Goal: Task Accomplishment & Management: Complete application form

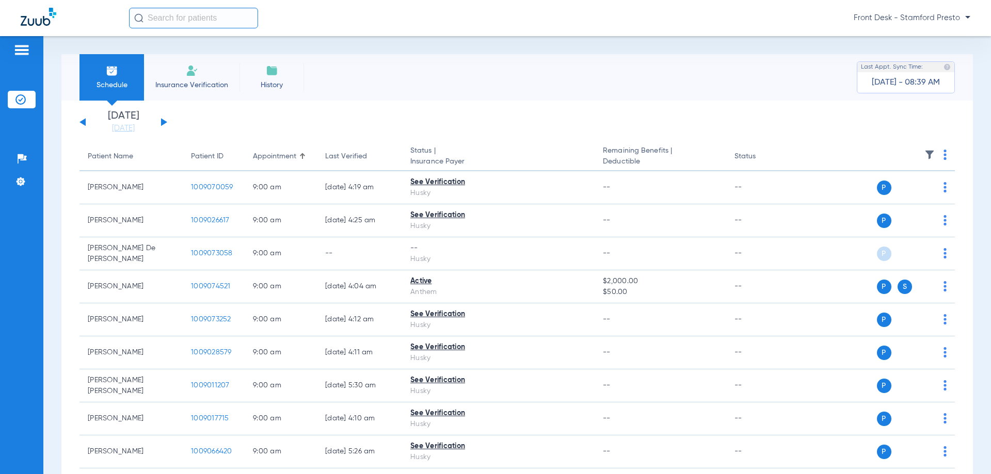
click at [181, 73] on li "Insurance Verification" at bounding box center [191, 77] width 95 height 46
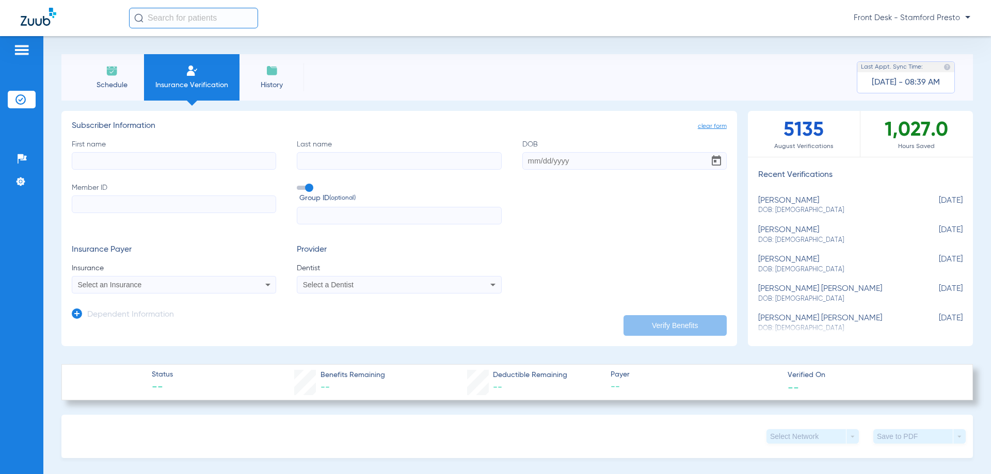
click at [173, 286] on div "Select an Insurance" at bounding box center [155, 284] width 154 height 7
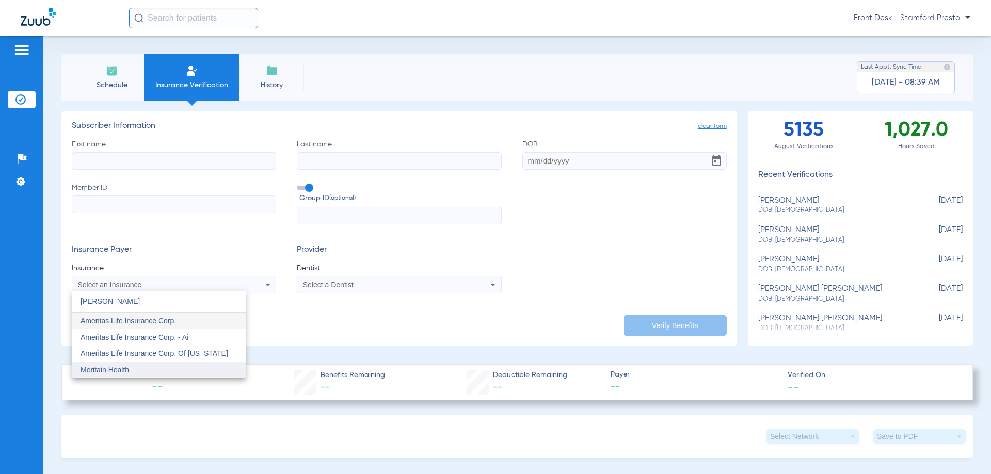
type input "[PERSON_NAME]"
click at [134, 367] on mat-option "Meritain Health" at bounding box center [158, 370] width 173 height 17
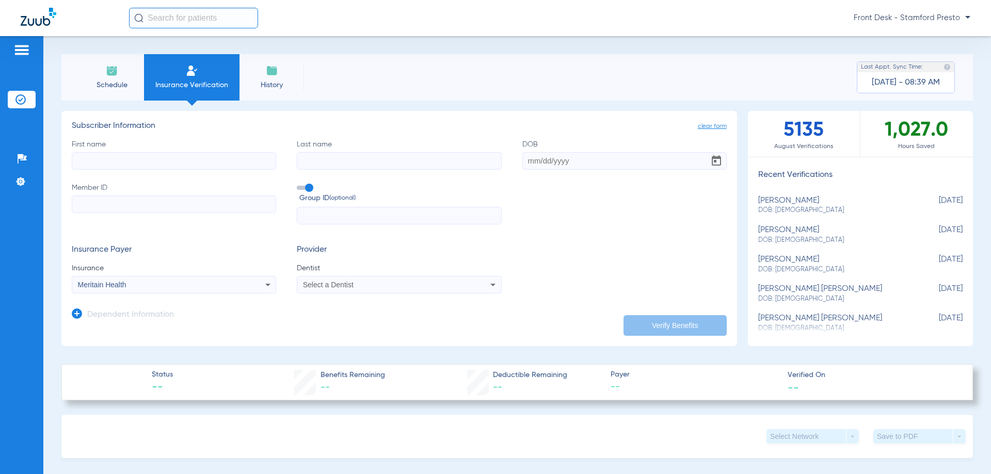
click at [350, 283] on span "Select a Dentist" at bounding box center [328, 285] width 51 height 8
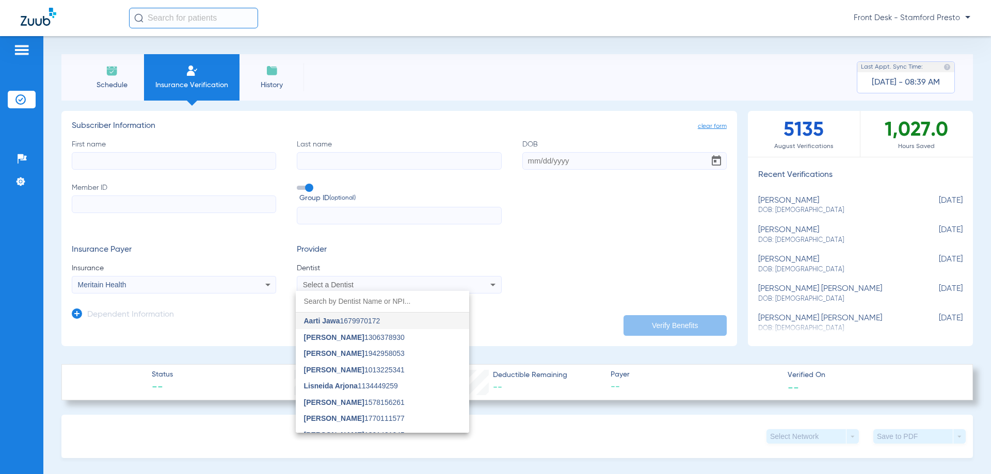
click at [368, 301] on input "dropdown search" at bounding box center [382, 301] width 173 height 21
click at [368, 268] on div at bounding box center [495, 237] width 991 height 474
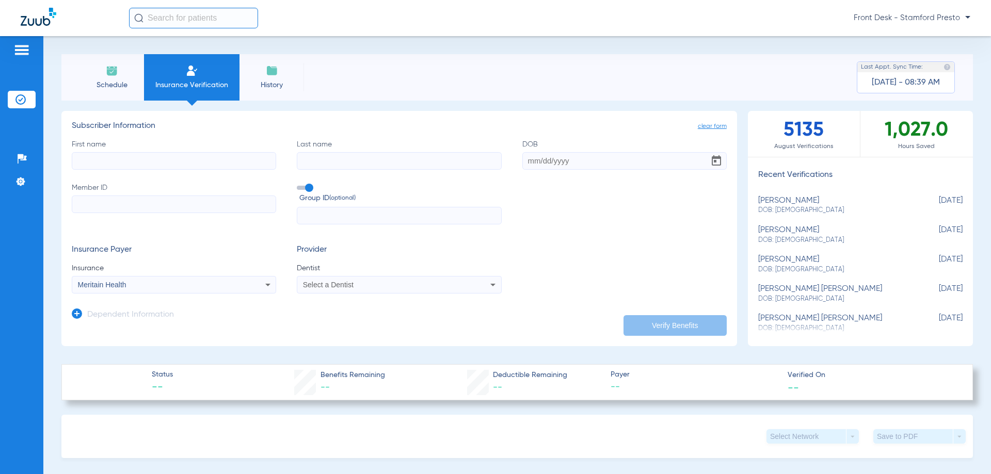
click at [199, 159] on input "First name" at bounding box center [174, 161] width 204 height 18
click at [175, 161] on input "First name Required" at bounding box center [174, 161] width 204 height 18
paste input "[PERSON_NAME]"
type input "[PERSON_NAME]"
click at [341, 164] on input "Last name" at bounding box center [399, 161] width 204 height 18
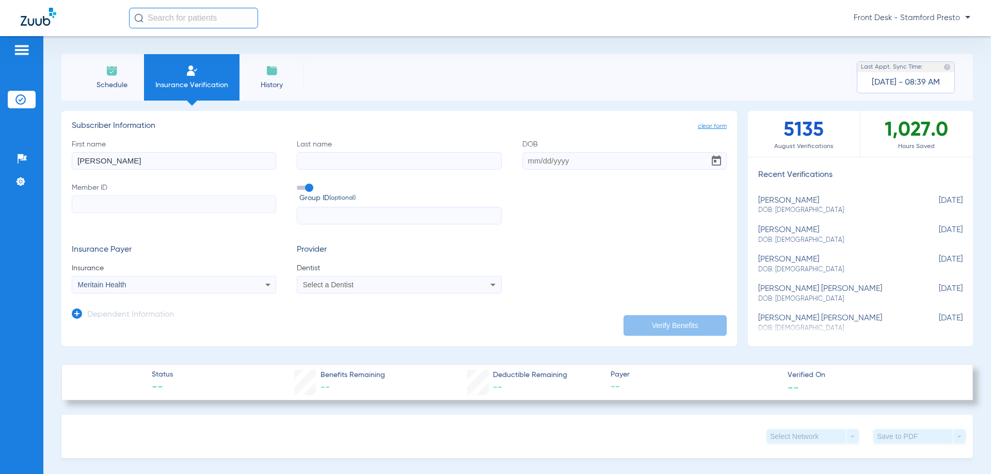
paste input "[PERSON_NAME]"
click at [305, 163] on input "[PERSON_NAME]" at bounding box center [399, 161] width 204 height 18
type input "[PERSON_NAME]"
click at [522, 170] on div "First name [PERSON_NAME] Last name [PERSON_NAME] DOB Member ID Group ID (option…" at bounding box center [399, 182] width 655 height 86
click at [531, 165] on input "DOB" at bounding box center [624, 161] width 204 height 18
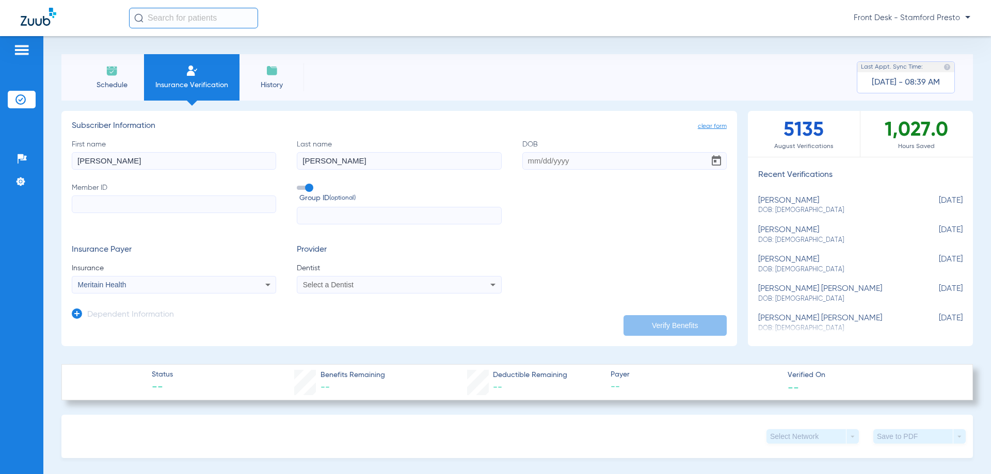
paste input "[DATE]"
type input "[DATE]"
click at [216, 205] on input "Member ID" at bounding box center [174, 205] width 204 height 18
paste input "24530009602"
type input "24530009602"
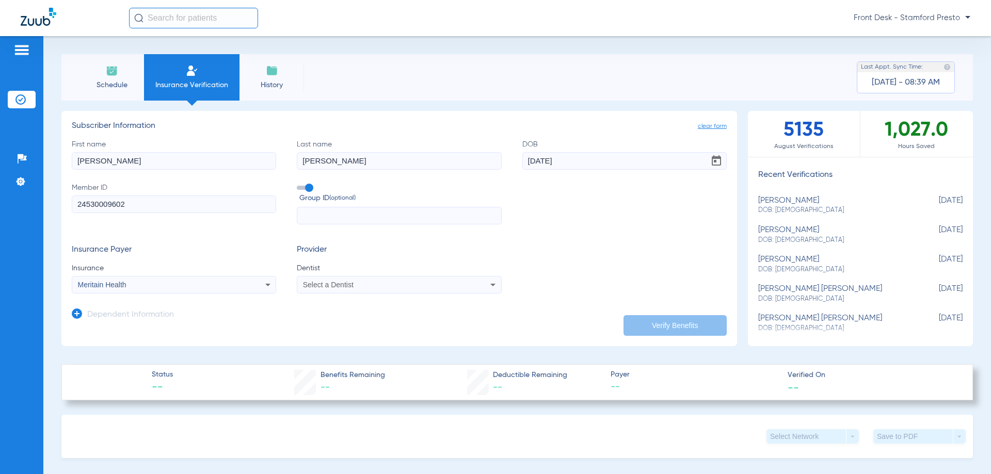
click at [334, 279] on div "Select a Dentist" at bounding box center [398, 285] width 203 height 12
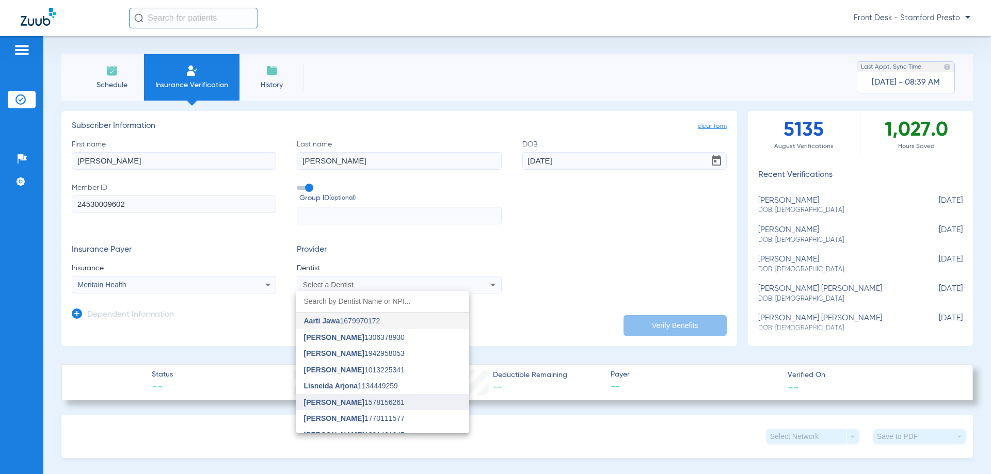
click at [353, 406] on span "[PERSON_NAME]" at bounding box center [334, 402] width 60 height 8
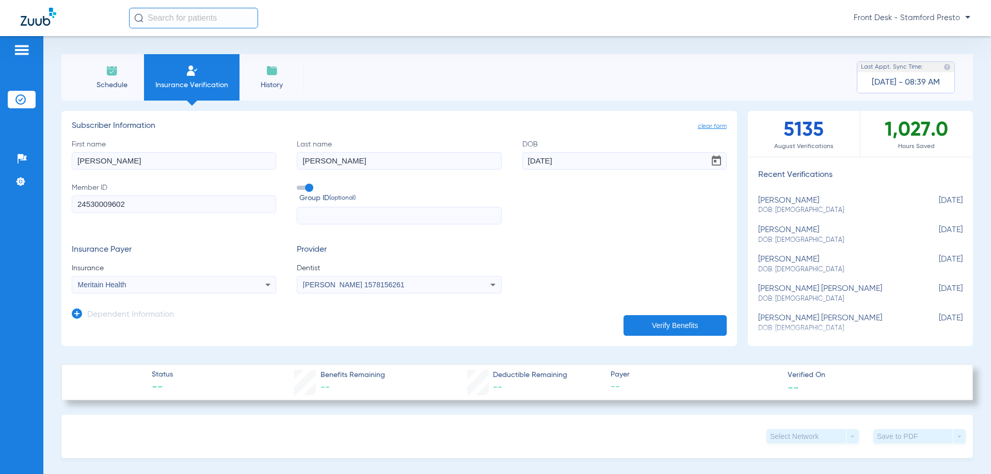
click at [658, 316] on button "Verify Benefits" at bounding box center [675, 325] width 103 height 21
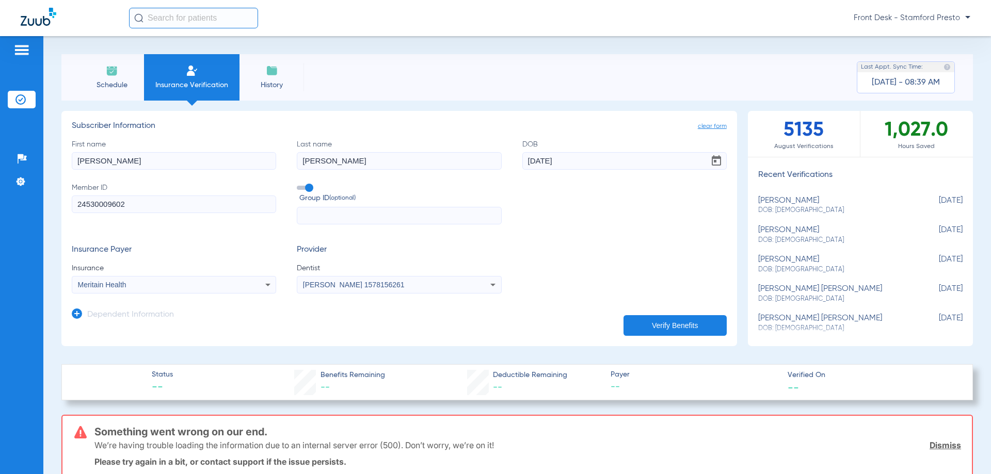
click at [395, 279] on div "[PERSON_NAME] 1578156261" at bounding box center [398, 285] width 203 height 12
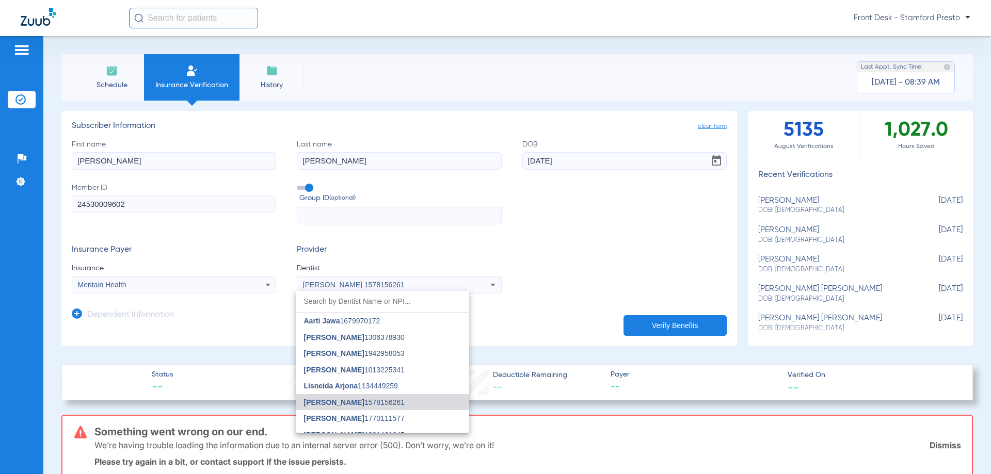
click at [122, 284] on div at bounding box center [495, 237] width 991 height 474
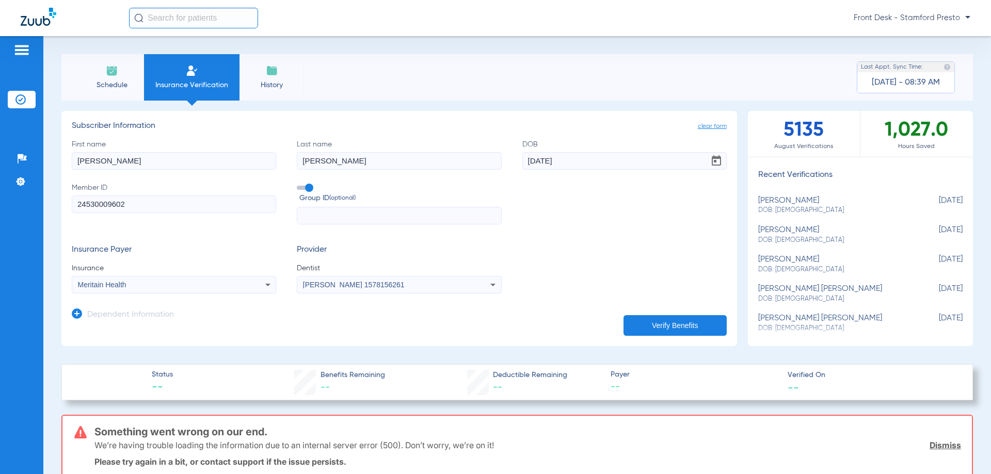
click at [122, 284] on span "Meritain Health" at bounding box center [102, 285] width 49 height 8
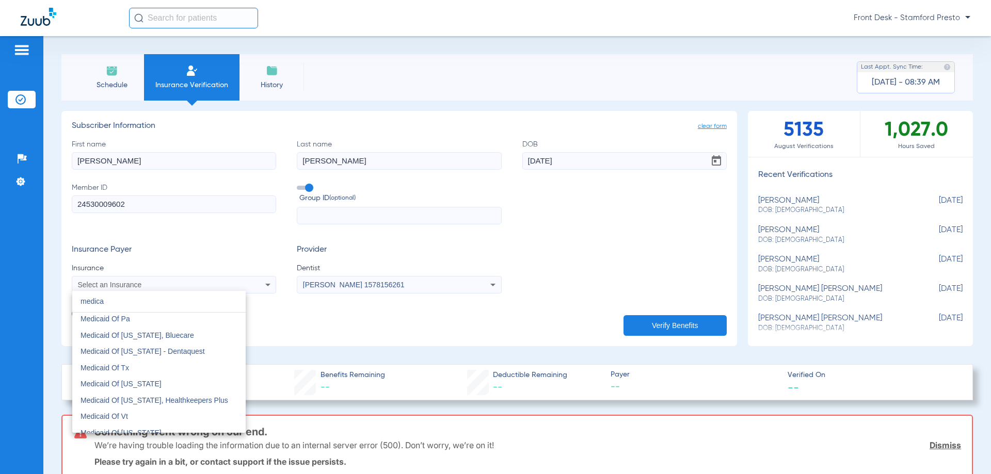
scroll to position [714, 0]
type input "medica"
click at [188, 348] on mat-option "Medicaid Of [US_STATE]" at bounding box center [158, 350] width 173 height 17
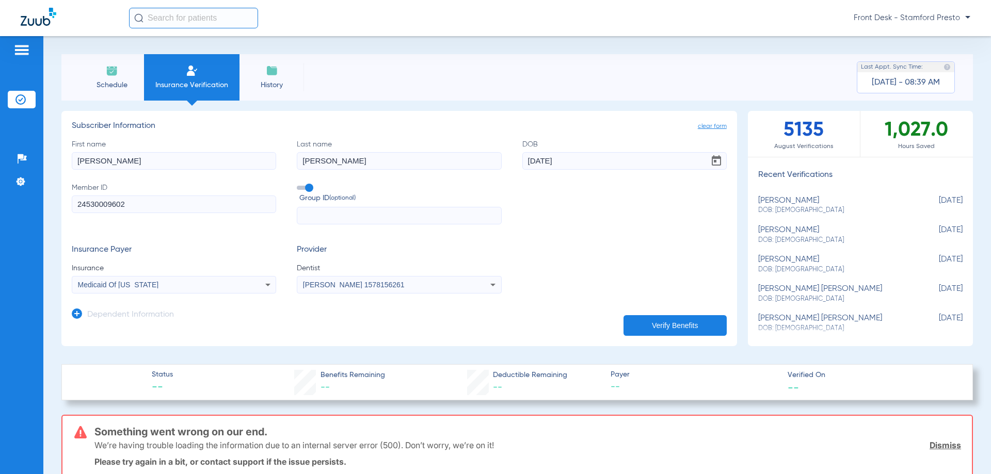
click at [220, 208] on input "24530009602" at bounding box center [174, 205] width 204 height 18
click at [220, 207] on input "24530009602" at bounding box center [174, 205] width 204 height 18
drag, startPoint x: 210, startPoint y: 167, endPoint x: 222, endPoint y: 164, distance: 12.3
click at [210, 167] on input "[PERSON_NAME]" at bounding box center [174, 161] width 204 height 18
type input "Ignaci"
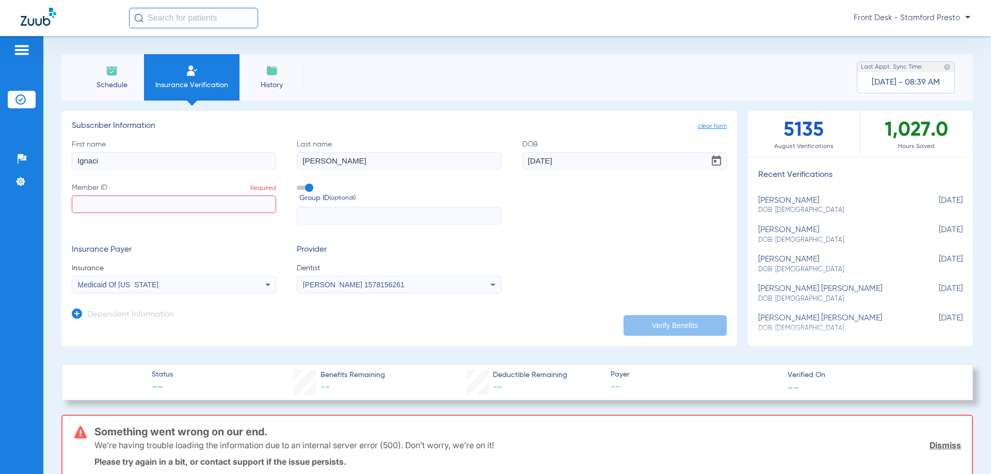
click at [342, 165] on input "[PERSON_NAME]" at bounding box center [399, 161] width 204 height 18
type input "[PERSON_NAME]"
click at [438, 159] on input "[PERSON_NAME]" at bounding box center [399, 161] width 204 height 18
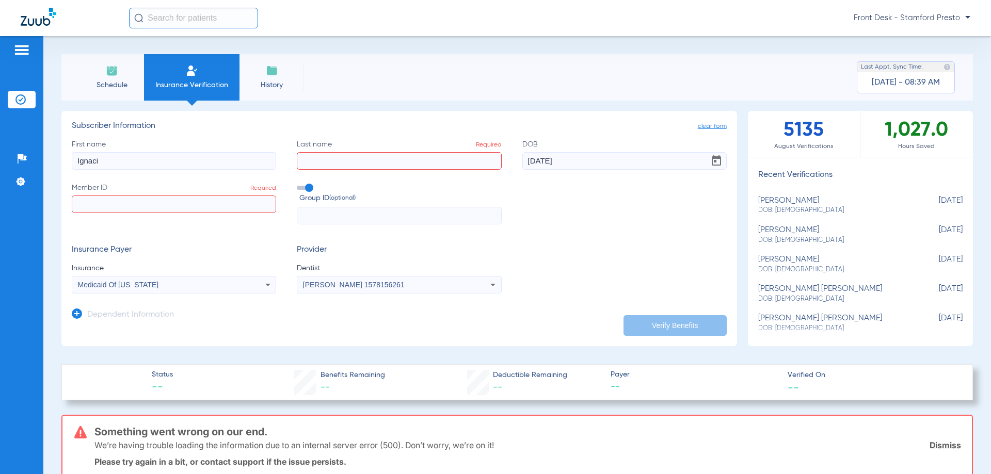
click at [590, 156] on input "[DATE]" at bounding box center [624, 161] width 204 height 18
click at [589, 156] on input "[DATE]" at bounding box center [624, 161] width 204 height 18
click at [93, 148] on label "First name [PERSON_NAME]" at bounding box center [174, 154] width 204 height 30
click at [93, 152] on input "Ignaci" at bounding box center [174, 161] width 204 height 18
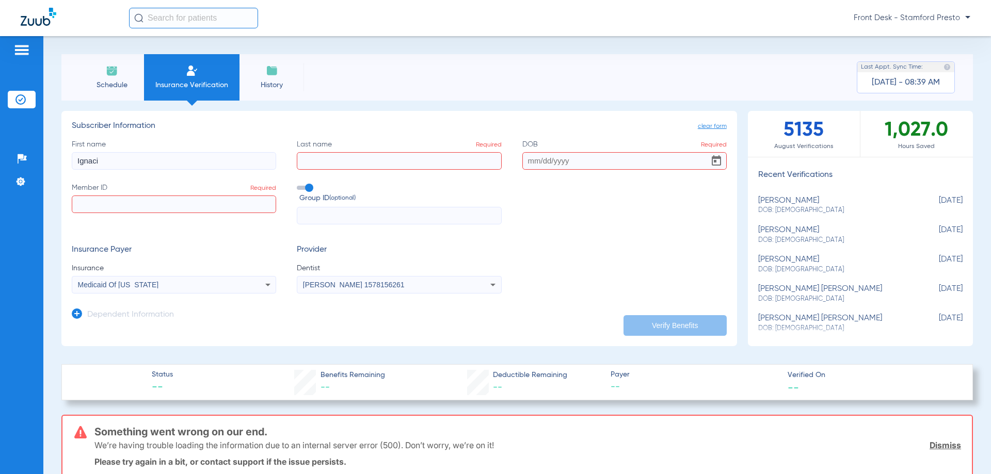
click at [93, 158] on input "Ignaci" at bounding box center [174, 161] width 204 height 18
click at [125, 202] on input "Member ID Required" at bounding box center [174, 205] width 204 height 18
paste input "100029044"
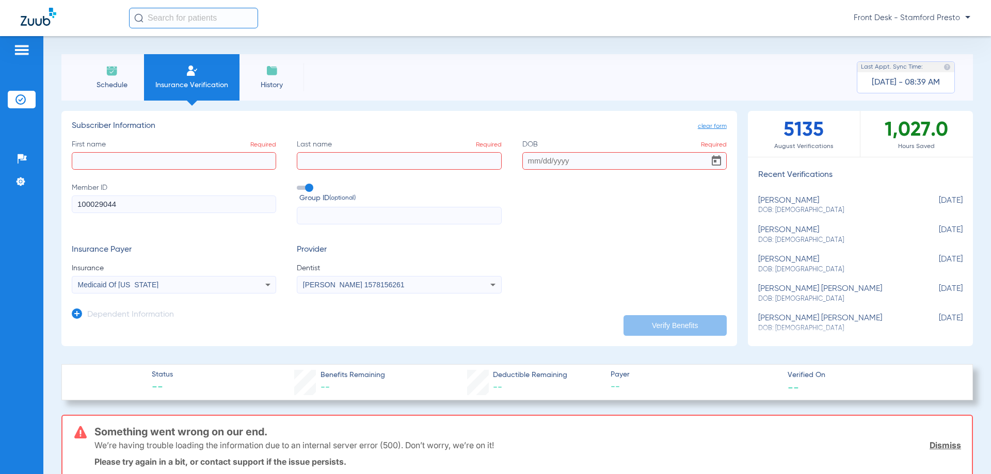
type input "100029044"
click at [159, 156] on input "First name Required" at bounding box center [174, 161] width 204 height 18
paste input "[PERSON_NAME]"
click at [122, 159] on input "[PERSON_NAME]" at bounding box center [174, 161] width 204 height 18
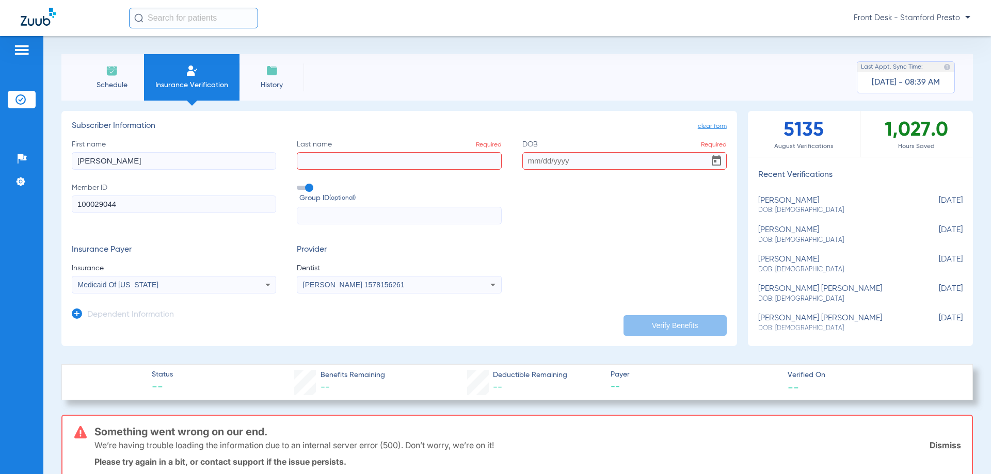
type input "[PERSON_NAME]"
click at [354, 156] on input "Last name Required" at bounding box center [399, 161] width 204 height 18
paste input "[PERSON_NAME]"
type input "[PERSON_NAME]"
click at [544, 159] on input "DOB Required" at bounding box center [624, 161] width 204 height 18
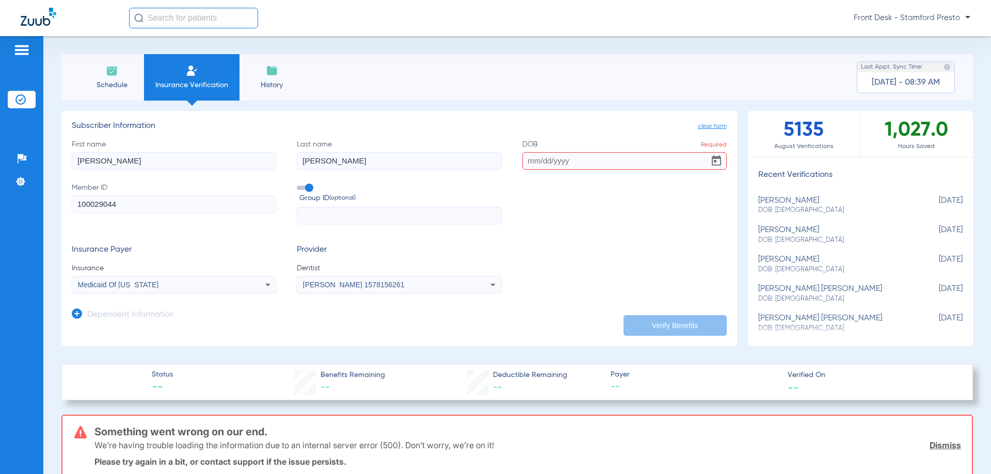
click at [544, 159] on input "DOB Required" at bounding box center [624, 161] width 204 height 18
paste input "[DATE]"
type input "[DATE]"
click at [635, 317] on button "Verify Benefits" at bounding box center [675, 325] width 103 height 21
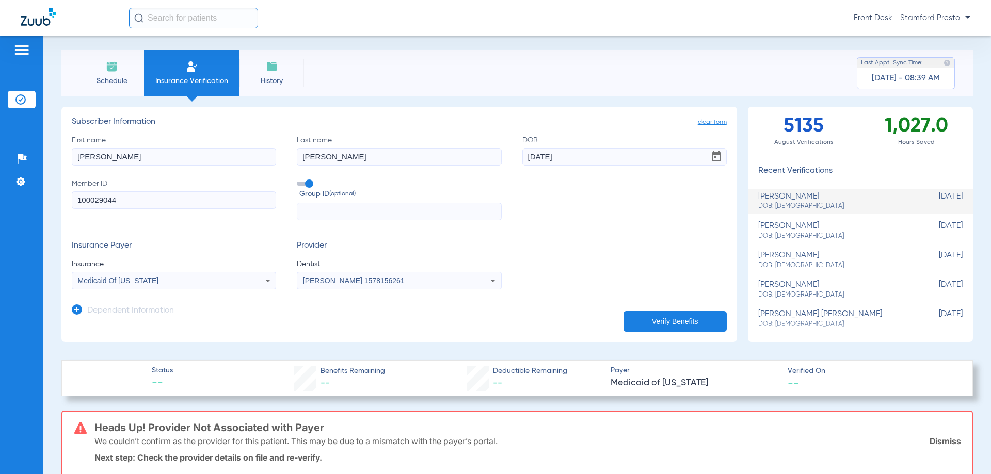
scroll to position [0, 0]
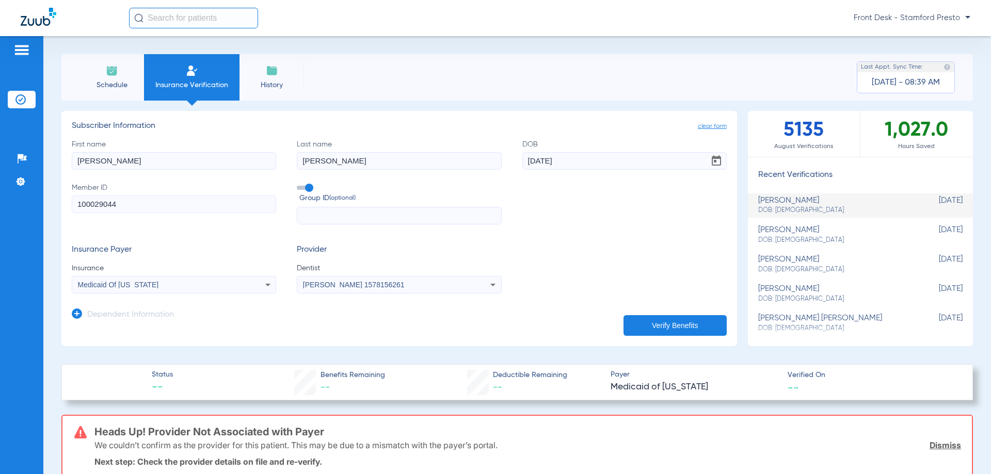
click at [412, 278] on mat-select "[PERSON_NAME] 1578156261" at bounding box center [399, 285] width 204 height 18
click at [402, 285] on div "[PERSON_NAME] 1578156261" at bounding box center [380, 284] width 154 height 7
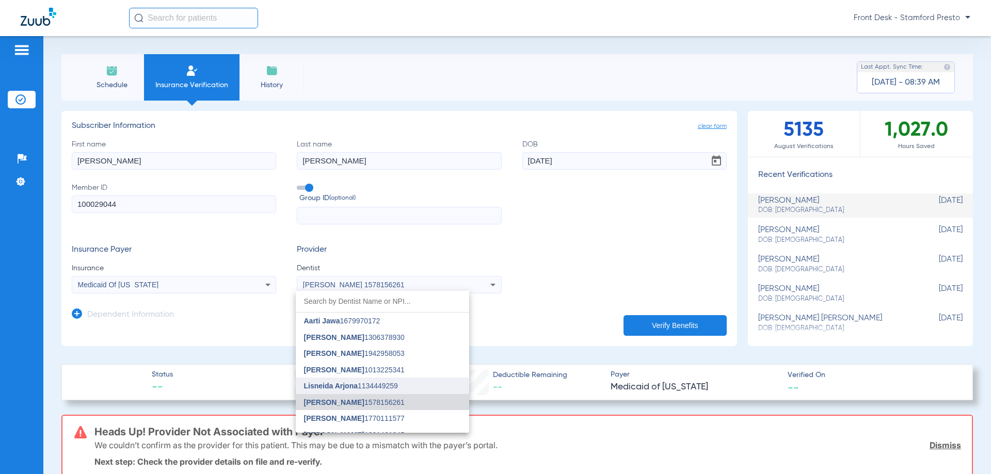
click at [345, 383] on span "Lisneida Arjona" at bounding box center [331, 386] width 54 height 8
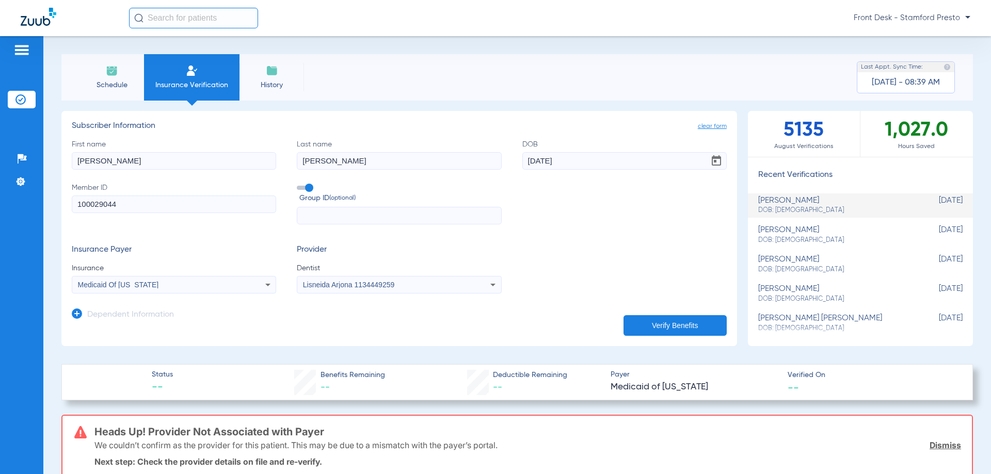
click at [624, 327] on button "Verify Benefits" at bounding box center [675, 325] width 103 height 21
click at [427, 281] on div "Lisneida Arjona 1134449259" at bounding box center [380, 284] width 154 height 7
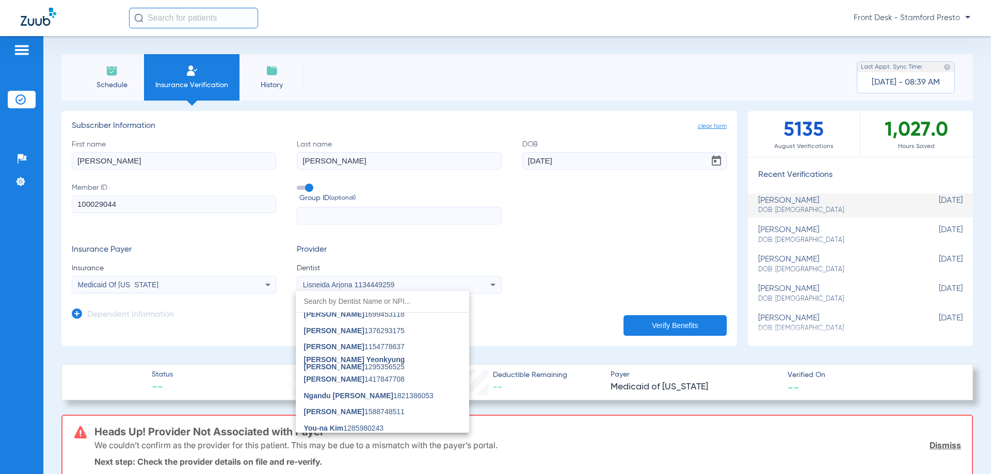
scroll to position [206, 0]
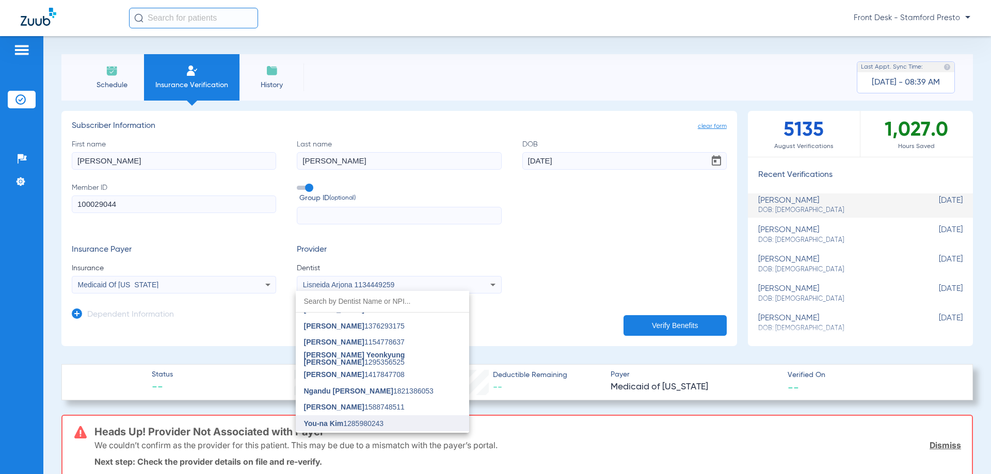
click at [365, 421] on span "You-na Kim 1285980243" at bounding box center [344, 423] width 80 height 7
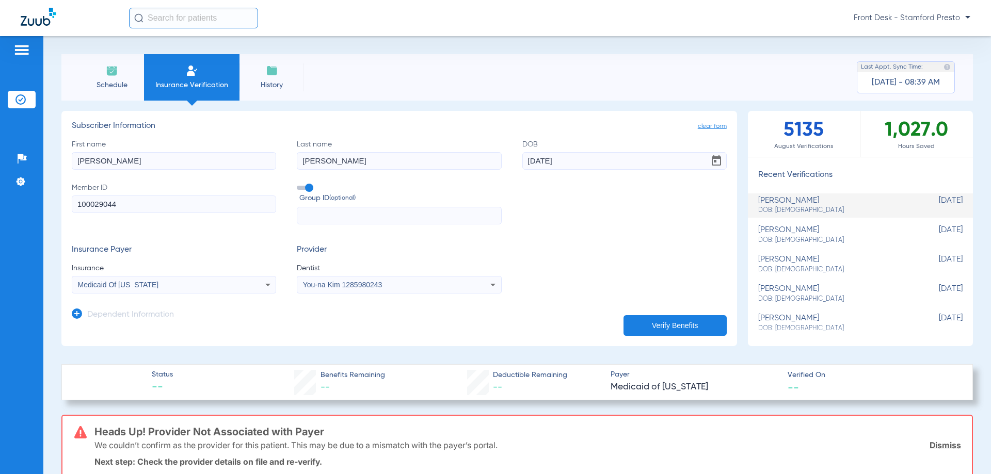
click at [649, 328] on button "Verify Benefits" at bounding box center [675, 325] width 103 height 21
click at [346, 289] on span "You-na Kim 1285980243" at bounding box center [342, 285] width 79 height 8
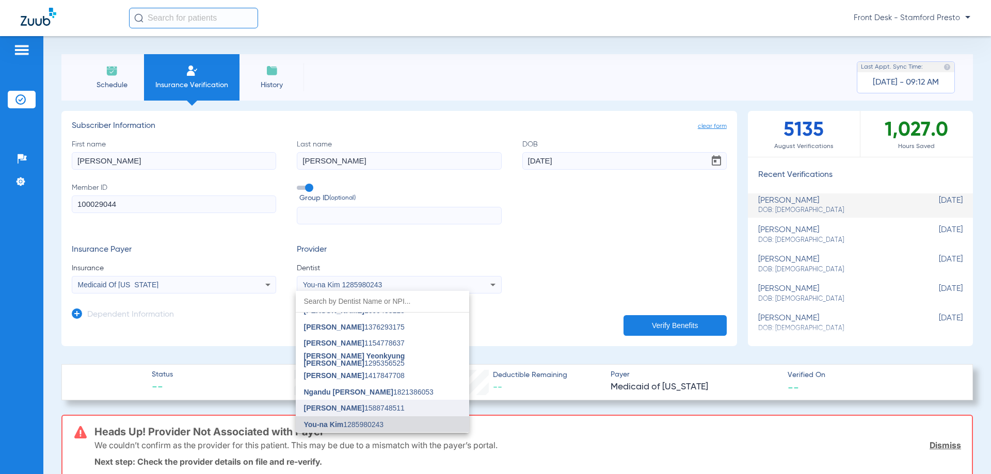
scroll to position [270, 0]
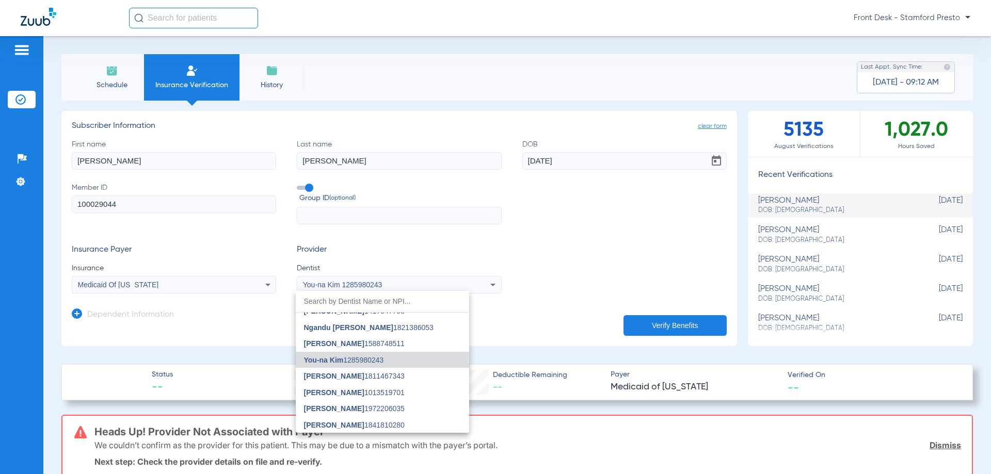
click at [304, 252] on div at bounding box center [495, 237] width 991 height 474
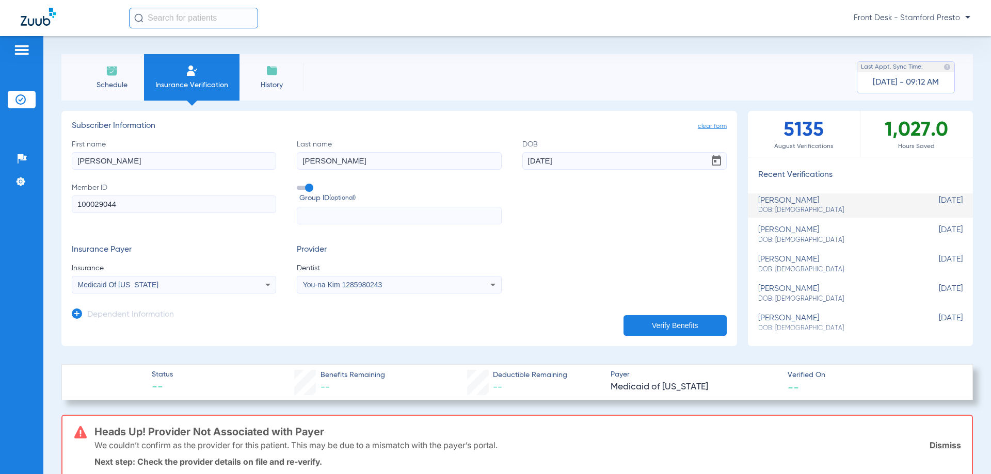
click at [237, 291] on div "Medicaid Of [US_STATE]" at bounding box center [173, 285] width 203 height 12
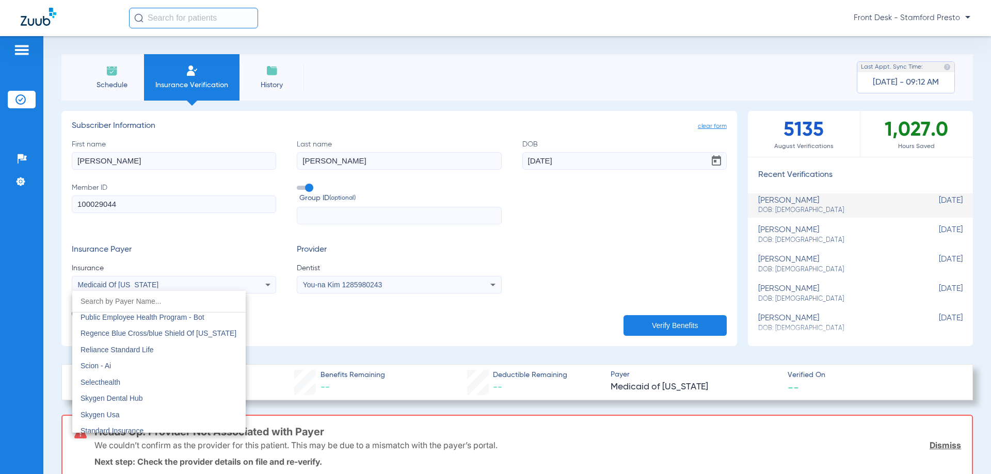
scroll to position [5512, 0]
